Goal: Task Accomplishment & Management: Use online tool/utility

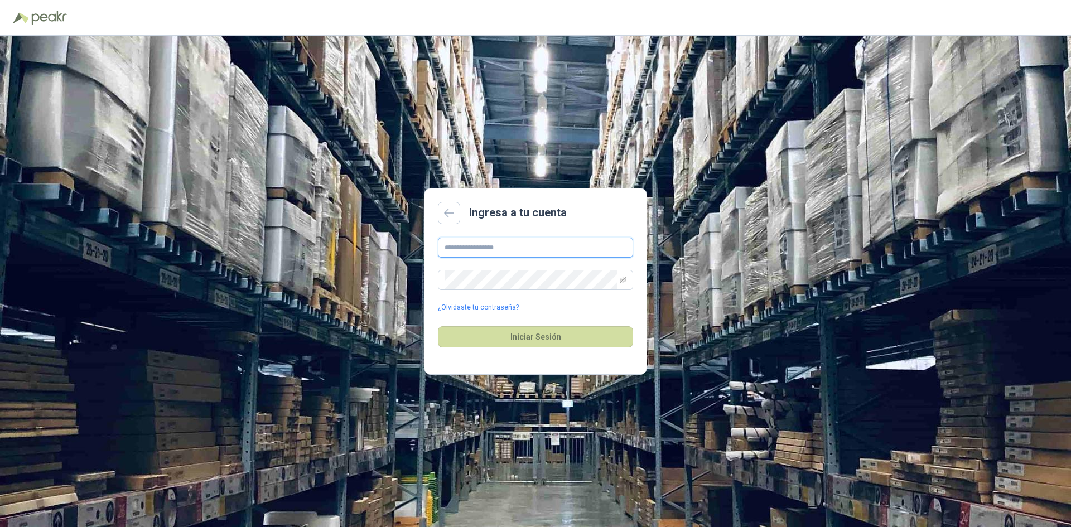
type input "**********"
click at [617, 267] on div "**********" at bounding box center [535, 275] width 195 height 75
click at [631, 278] on span at bounding box center [535, 280] width 195 height 20
click at [621, 284] on span at bounding box center [623, 279] width 7 height 19
click at [627, 278] on span at bounding box center [535, 280] width 195 height 20
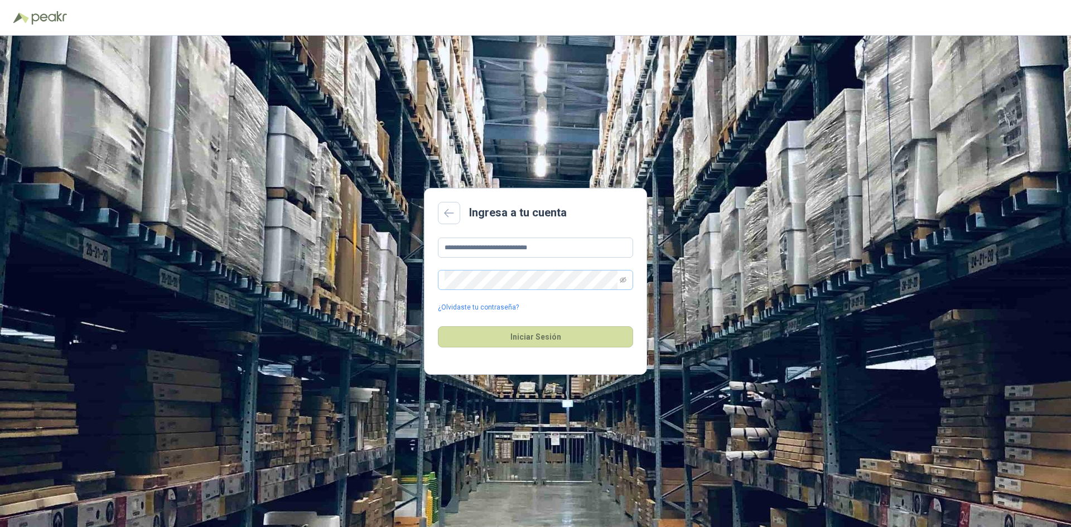
click at [617, 278] on span at bounding box center [535, 280] width 195 height 20
click at [624, 279] on icon "eye-invisible" at bounding box center [623, 280] width 7 height 7
click at [517, 338] on button "Iniciar Sesión" at bounding box center [535, 336] width 195 height 21
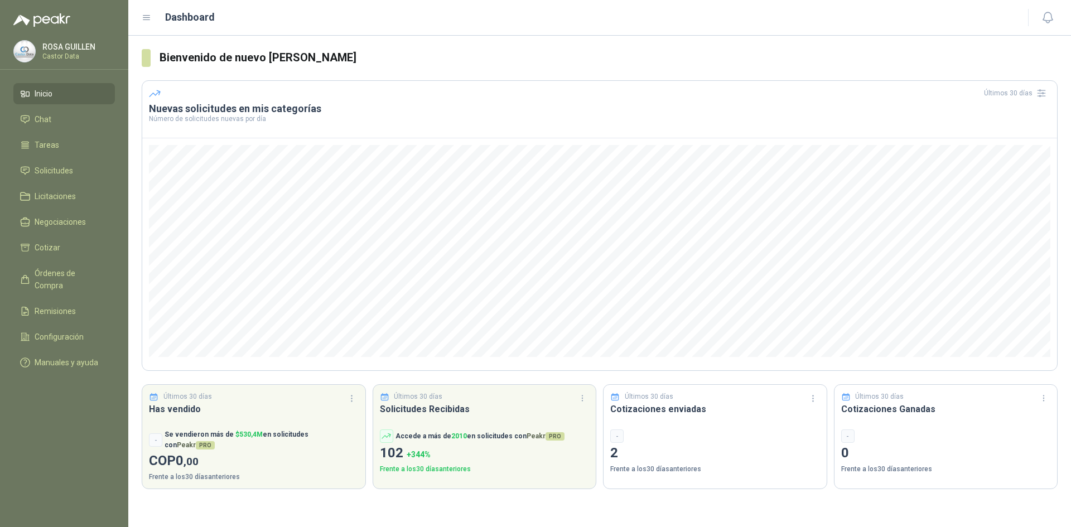
click at [69, 90] on li "Inicio" at bounding box center [64, 94] width 88 height 12
click at [81, 171] on li "Solicitudes" at bounding box center [64, 170] width 88 height 12
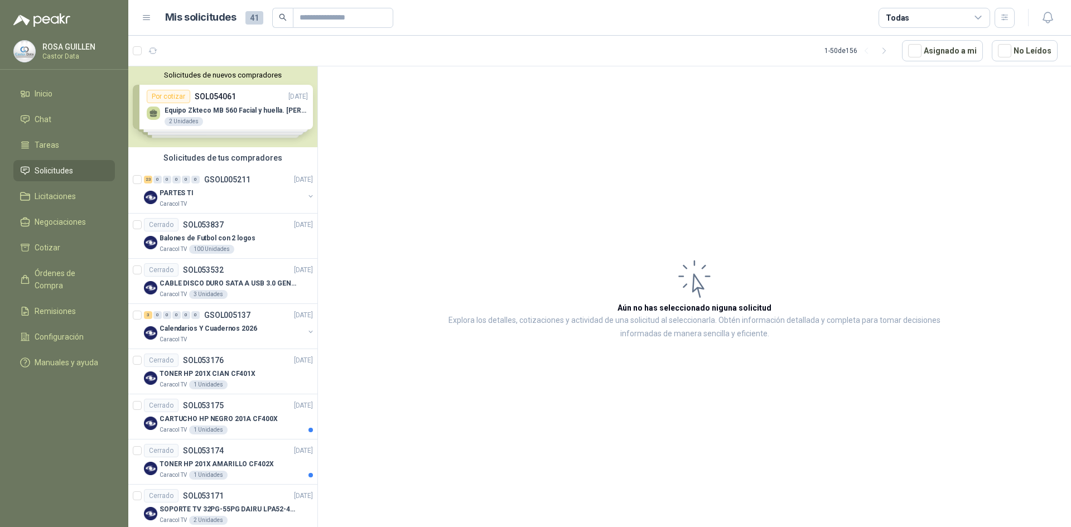
click at [228, 101] on div "Solicitudes de nuevos compradores Por cotizar SOL054061 [DATE] Equipo Zkteco MB…" at bounding box center [222, 106] width 189 height 81
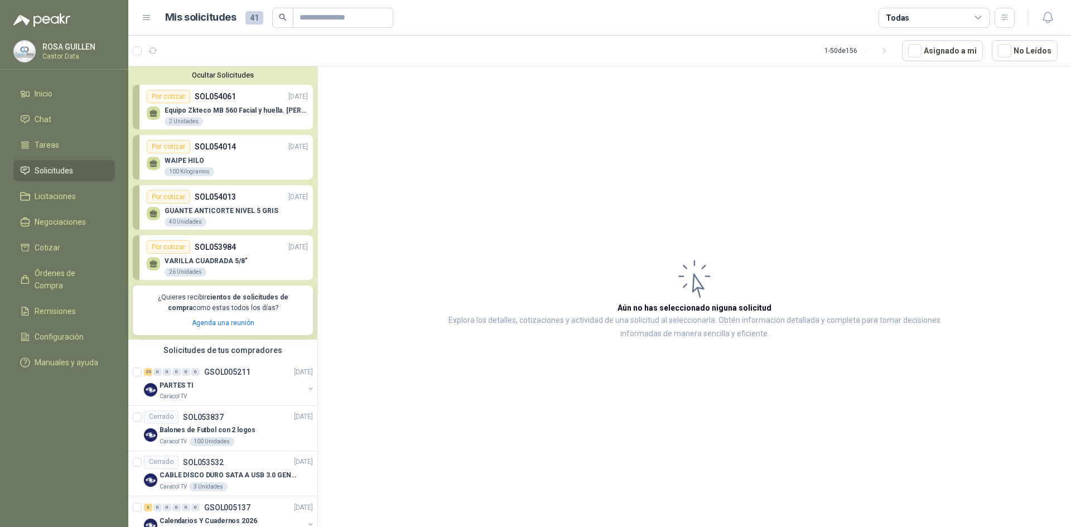
click at [249, 104] on div "Equipo Zkteco MB 560 Facial y huella. [PERSON_NAME] VISIBLE 2 Unidades" at bounding box center [227, 114] width 161 height 23
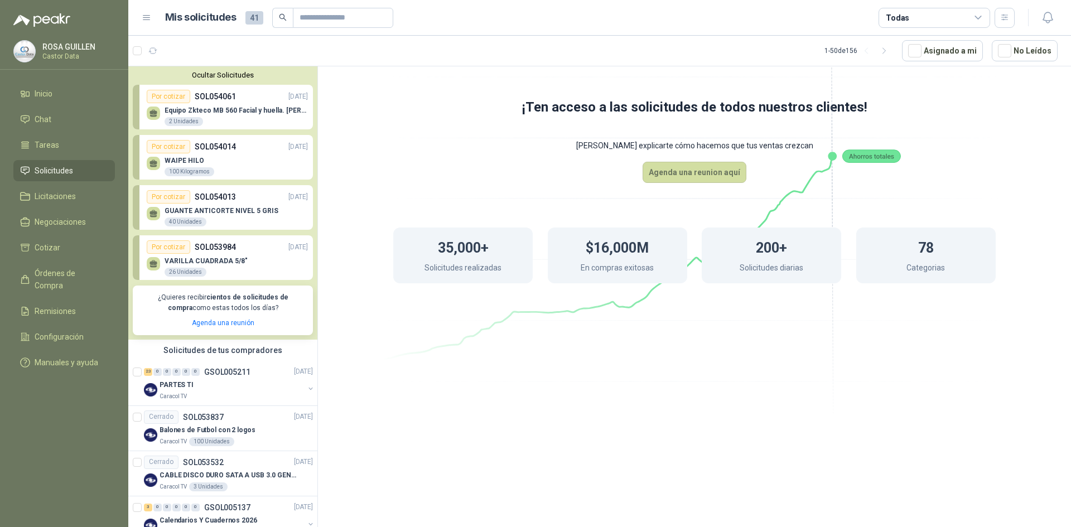
click at [233, 110] on p "Equipo Zkteco MB 560 Facial y huella. [PERSON_NAME] VISIBLE" at bounding box center [235, 111] width 143 height 8
click at [237, 144] on div "Por cotizar SOL054014 [DATE]" at bounding box center [227, 146] width 161 height 13
click at [241, 198] on div "Por cotizar SOL054013 [DATE]" at bounding box center [227, 196] width 161 height 13
click at [211, 266] on div "VARILLA CUADRADA 5/8" 26 Unidades" at bounding box center [205, 267] width 83 height 20
click at [523, 389] on icon at bounding box center [694, 190] width 625 height 527
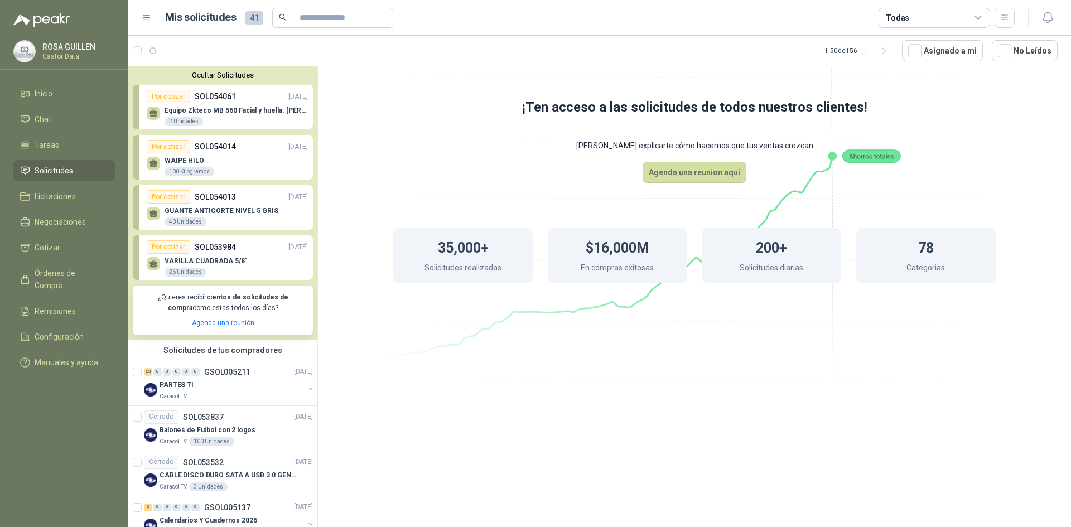
click at [263, 95] on div "Por cotizar SOL054061 [DATE]" at bounding box center [227, 96] width 161 height 13
click at [217, 100] on p "SOL054061" at bounding box center [215, 96] width 41 height 12
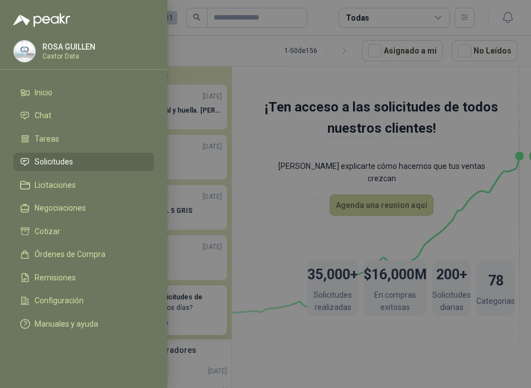
click at [150, 125] on ul "Inicio Chat Tareas Solicitudes Licitaciones Negociaciones Cotizar Órdenes de Co…" at bounding box center [83, 210] width 167 height 255
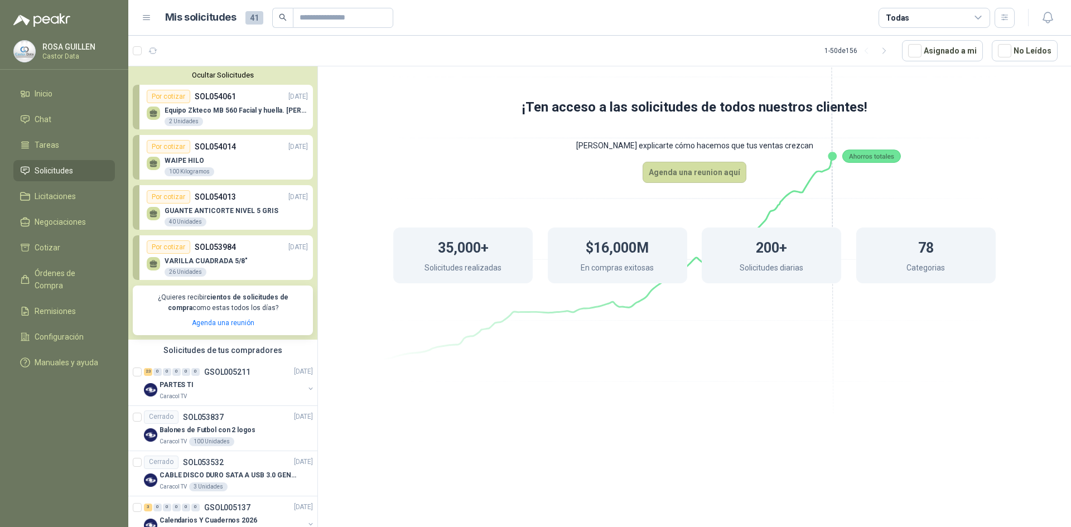
click at [570, 403] on icon at bounding box center [694, 190] width 625 height 527
click at [223, 390] on div "PARTES TI" at bounding box center [231, 385] width 144 height 13
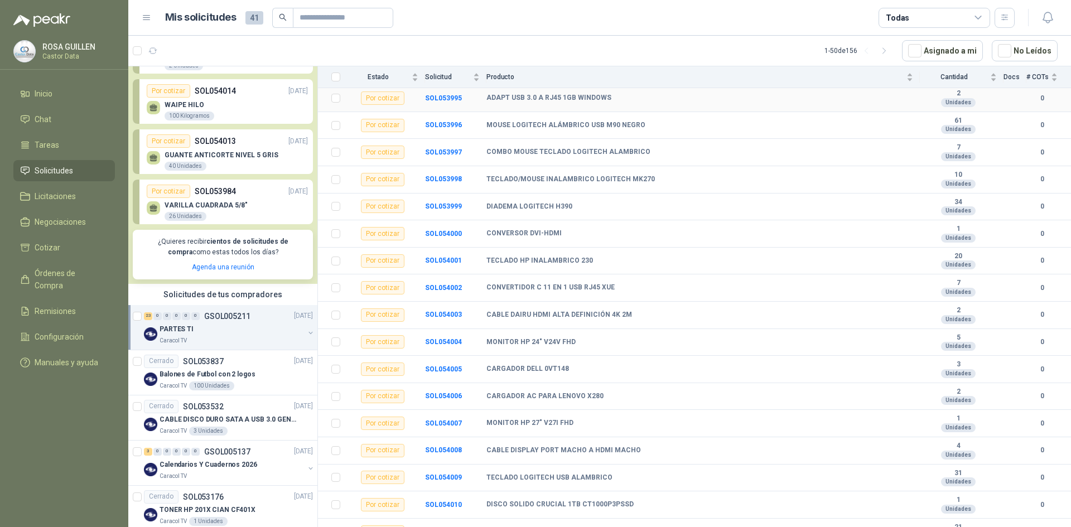
scroll to position [308, 0]
